Goal: Task Accomplishment & Management: Use online tool/utility

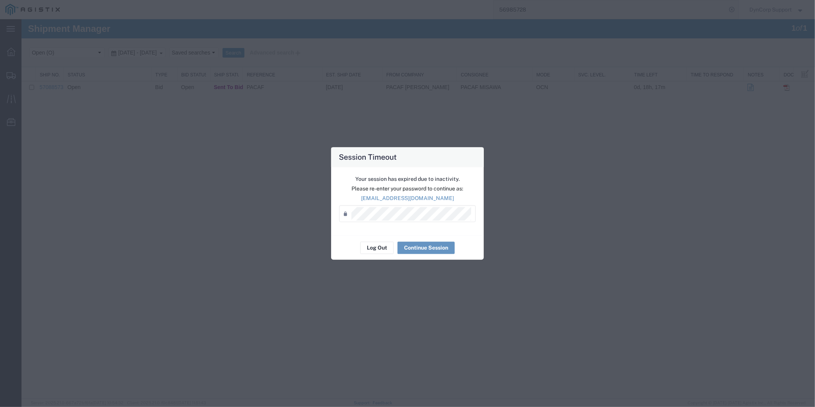
click at [405, 233] on div "Your session has expired due to inactivity. Please re-enter your password to co…" at bounding box center [407, 201] width 153 height 68
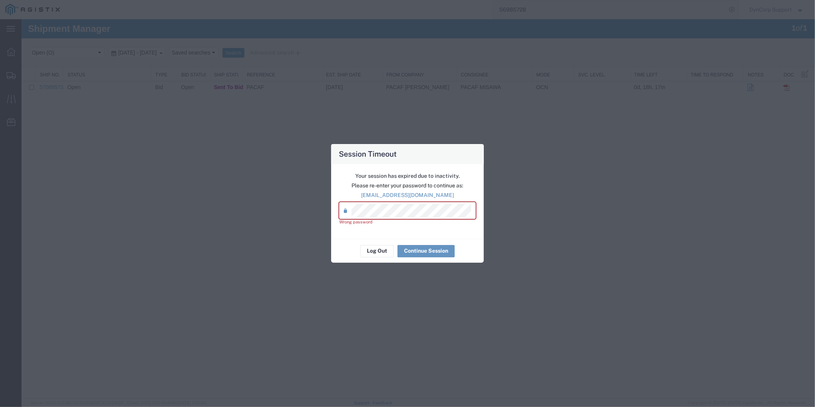
click at [338, 204] on div "Your session has expired due to inactivity. Please re-enter your password to co…" at bounding box center [407, 201] width 153 height 75
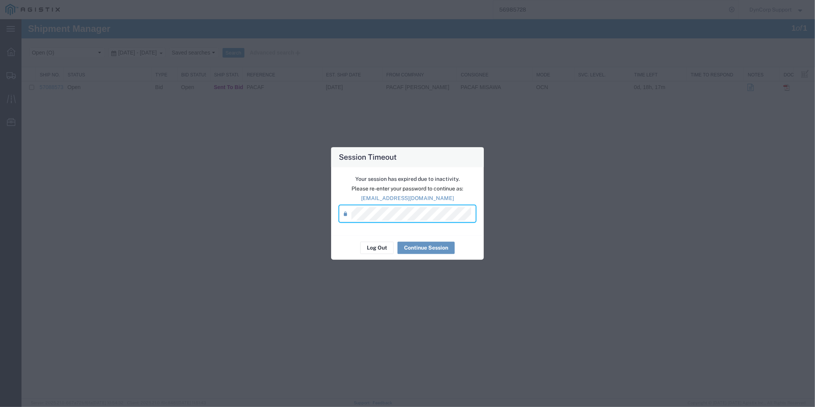
click at [322, 200] on div "Session Timeout Your session has expired due to inactivity. Please re-enter you…" at bounding box center [407, 203] width 815 height 407
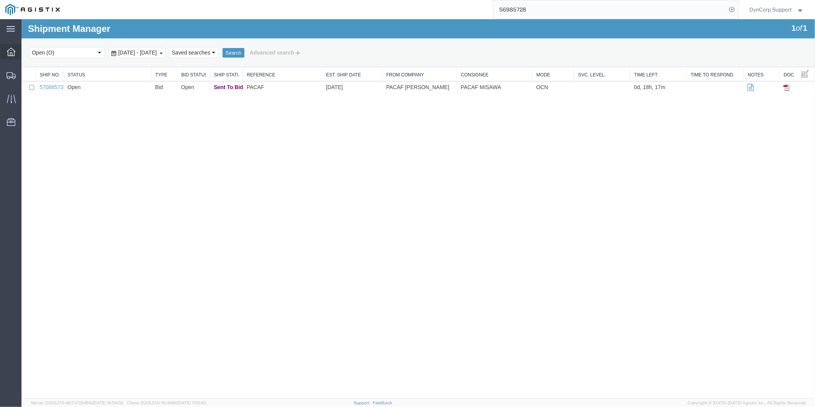
click at [5, 48] on div at bounding box center [10, 51] width 21 height 15
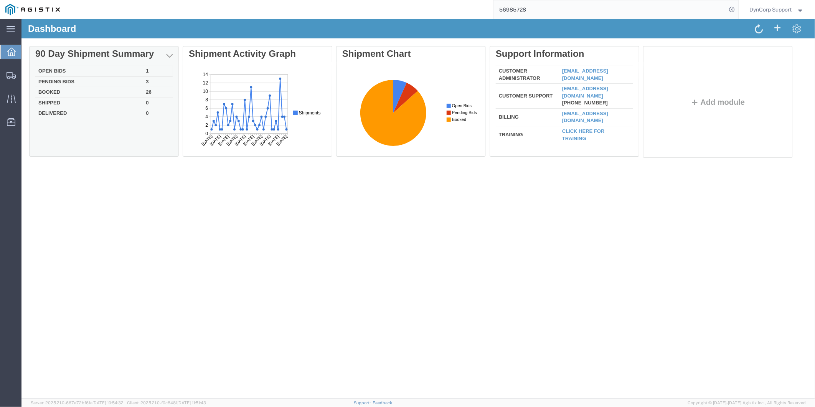
click at [63, 69] on td "Open Bids" at bounding box center [88, 71] width 107 height 11
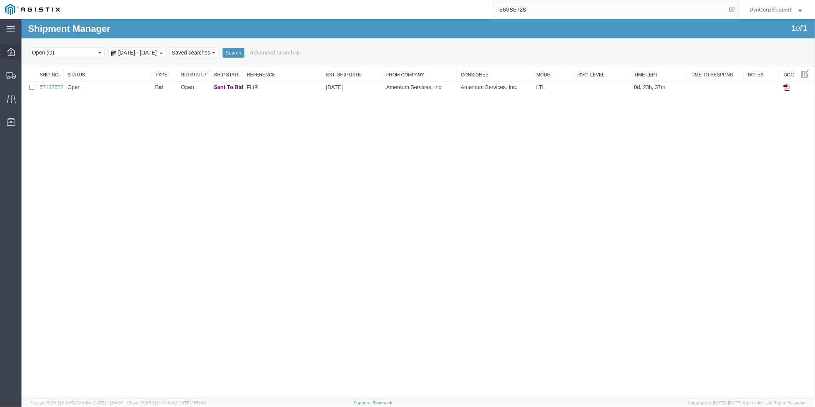
click at [15, 48] on icon at bounding box center [11, 52] width 8 height 8
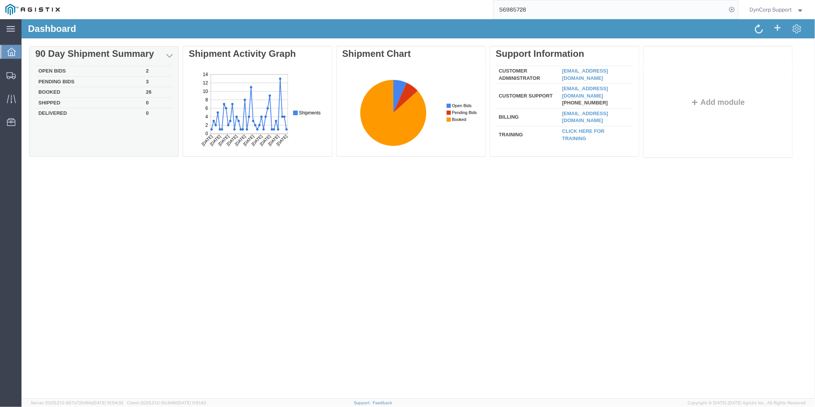
click at [43, 73] on div "Delete 90 Day Shipment Summary Open Bids 2 Pending Bids 3 Booked 26 Shipped 0 D…" at bounding box center [418, 103] width 779 height 115
click at [50, 67] on td "Open Bids" at bounding box center [88, 71] width 107 height 11
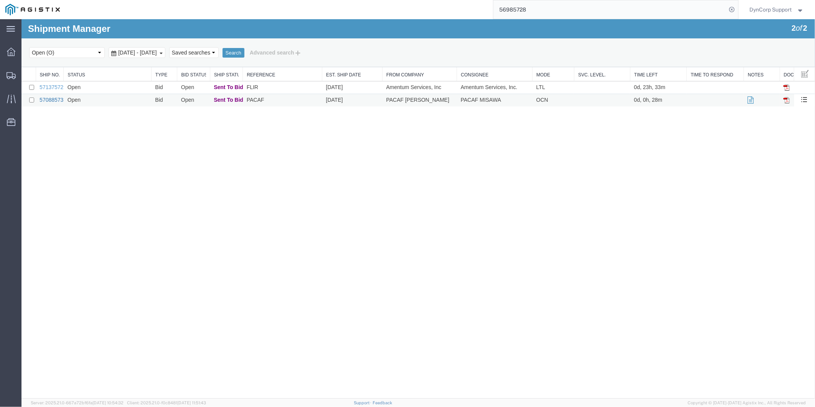
click at [56, 101] on link "57088573" at bounding box center [51, 99] width 24 height 6
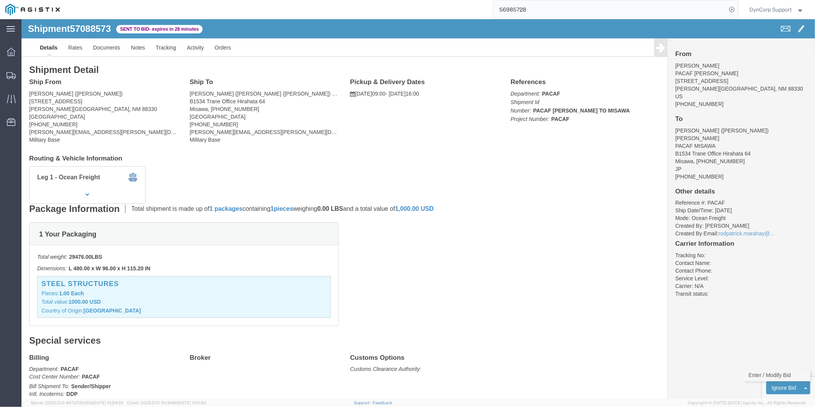
click link "Enter / Modify Bid"
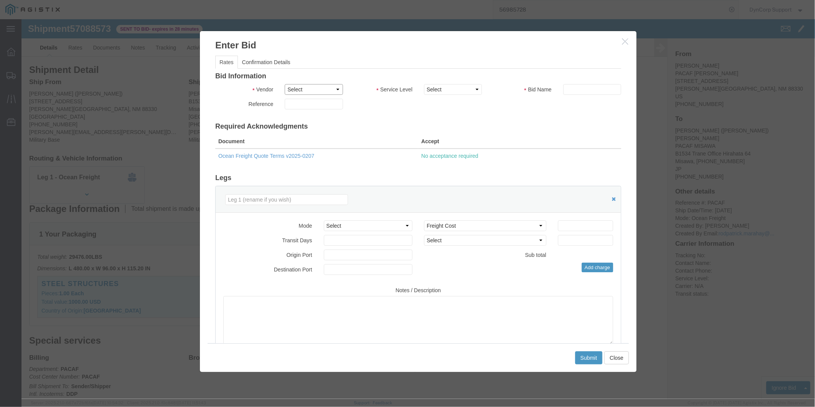
click select "Select Crane Worldwide [PERSON_NAME] International"
select select "141"
click select "Select Crane Worldwide [PERSON_NAME] International"
click select "Select 2 Day AM Service 2 Day PM 2 Day Service 3 - 5 Day 3 Day PM 3 Day Service…"
select select "1179"
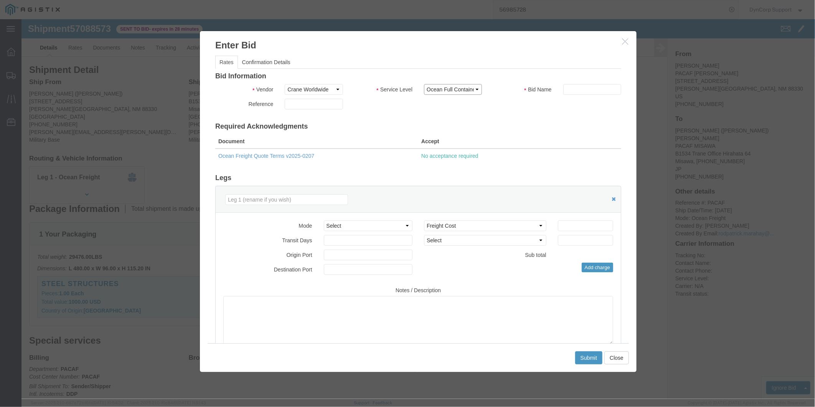
click select "Select 2 Day AM Service 2 Day PM 2 Day Service 3 - 5 Day 3 Day PM 3 Day Service…"
click input "text"
type input "57088573"
click div "Mode Select Air Less than Truckload Multi-Leg Ocean Freight Rail Small Parcel T…"
type input "15111"
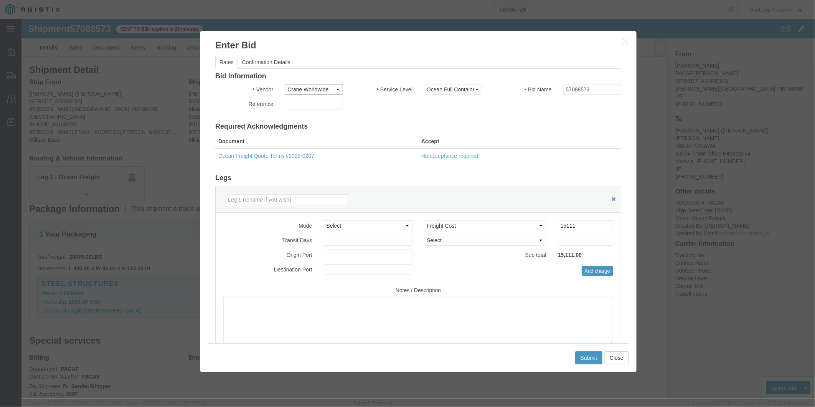
click select "Select Crane Worldwide [PERSON_NAME] International"
click textarea
type textarea "d"
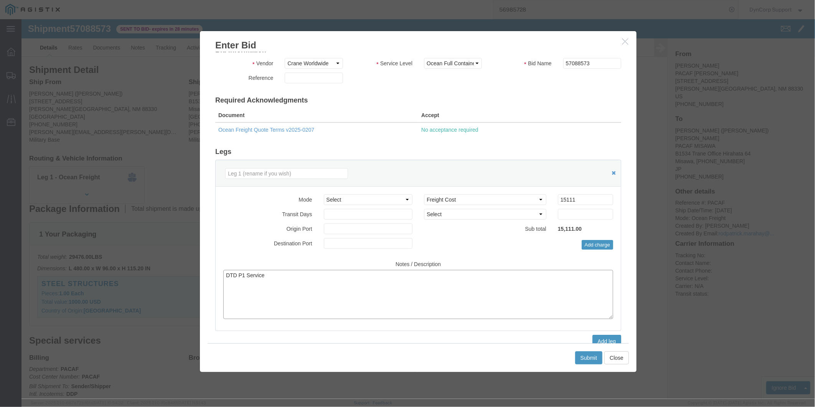
scroll to position [40, 0]
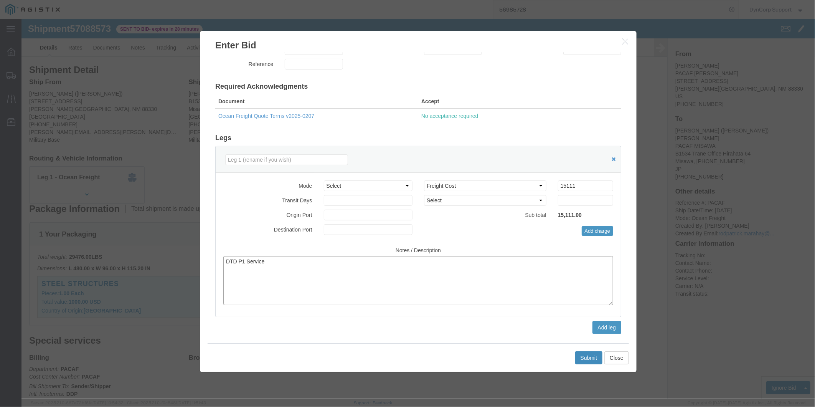
type textarea "DTD P1 Service"
click button "Submit"
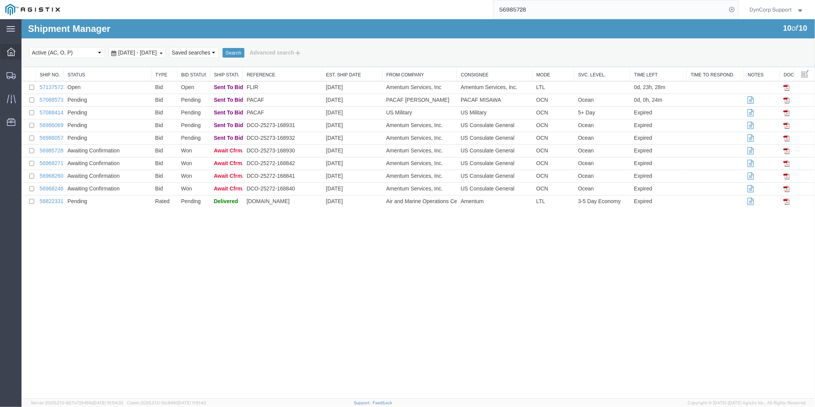
click at [13, 54] on icon at bounding box center [11, 52] width 8 height 8
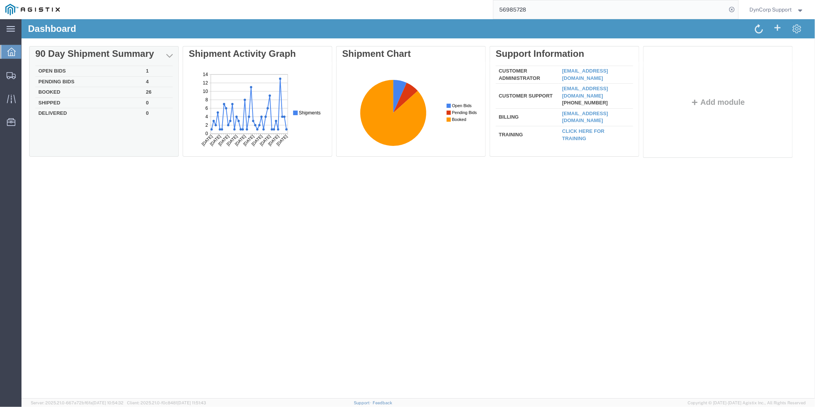
click at [46, 73] on div "Delete 90 Day Shipment Summary Open Bids 1 Pending Bids 4 Booked 26 Shipped 0 D…" at bounding box center [418, 103] width 779 height 115
click at [50, 66] on td "Open Bids" at bounding box center [88, 71] width 107 height 11
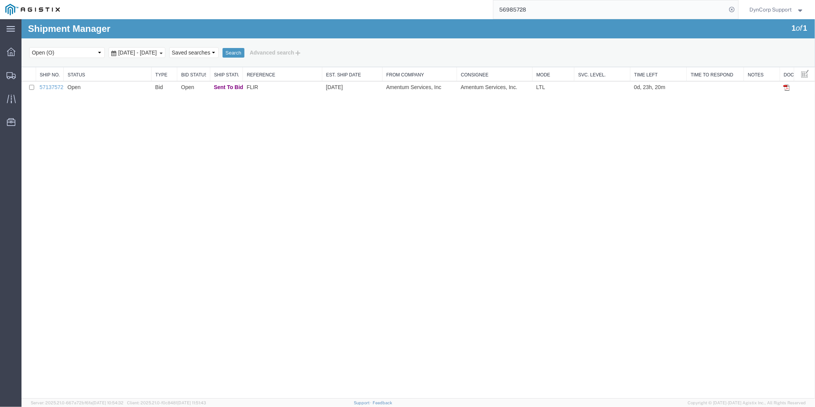
click at [74, 108] on div "Shipment Manager 1 of 1 Search Select status Active (AC, O, P) All Approved Awa…" at bounding box center [418, 208] width 794 height 379
click at [49, 86] on link "57137572" at bounding box center [51, 87] width 24 height 6
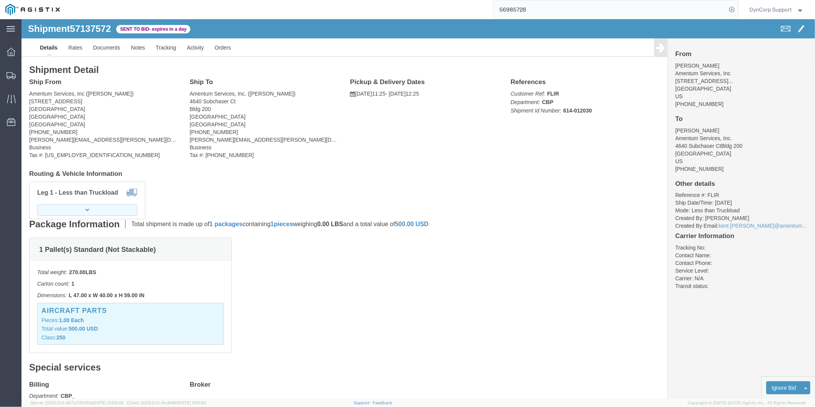
click button "button"
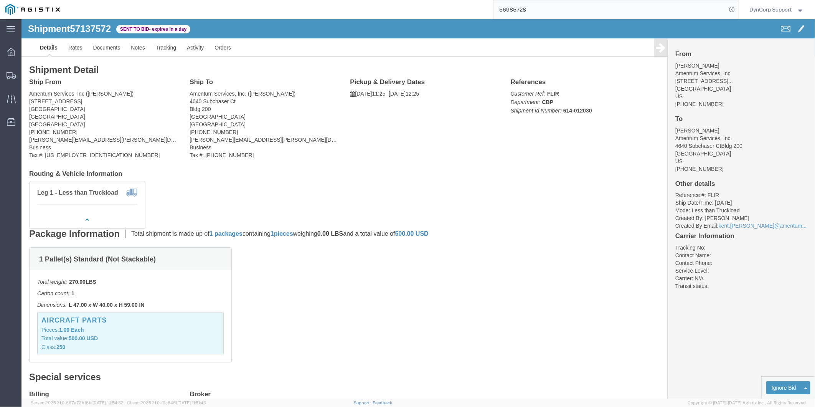
click div "Leg 1 - Less than Truckload"
click address "Amentum Services, Inc ([PERSON_NAME]) [STREET_ADDRESS] [PHONE_NUMBER] [PERSON_N…"
click at [13, 55] on icon at bounding box center [11, 52] width 8 height 8
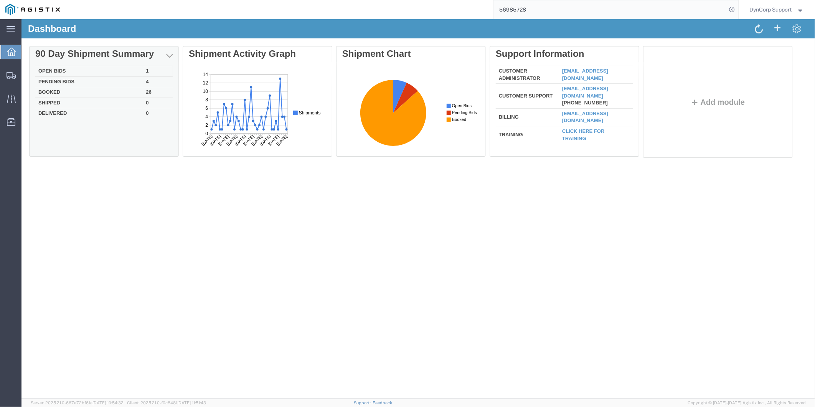
click at [47, 70] on td "Open Bids" at bounding box center [88, 71] width 107 height 11
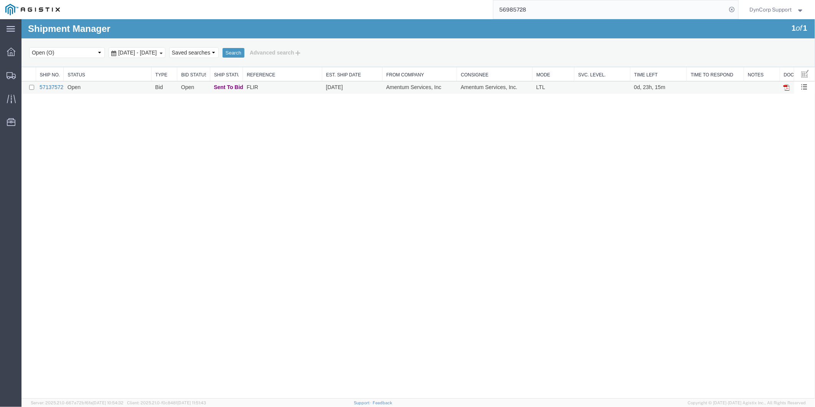
click at [43, 88] on link "57137572" at bounding box center [51, 87] width 24 height 6
